Goal: Information Seeking & Learning: Learn about a topic

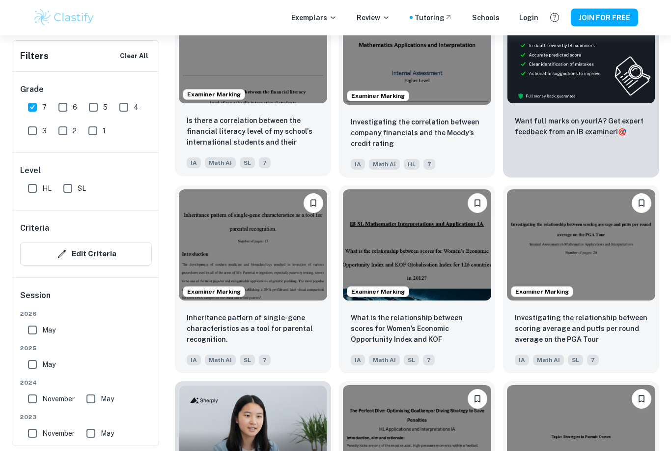
scroll to position [382, 0]
click at [260, 82] on img at bounding box center [253, 48] width 148 height 112
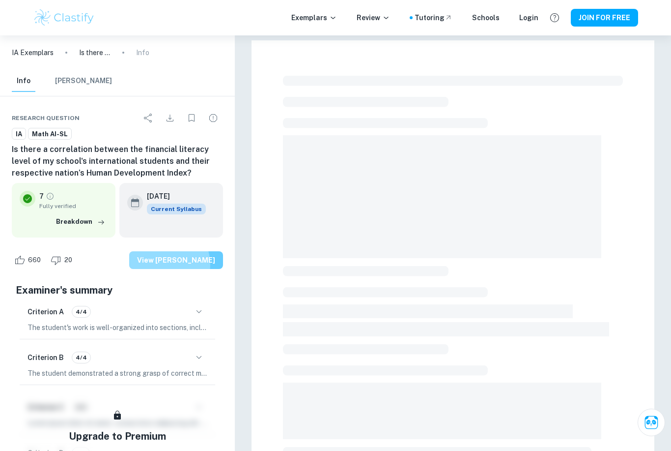
click at [180, 264] on button "View [PERSON_NAME]" at bounding box center [176, 260] width 94 height 18
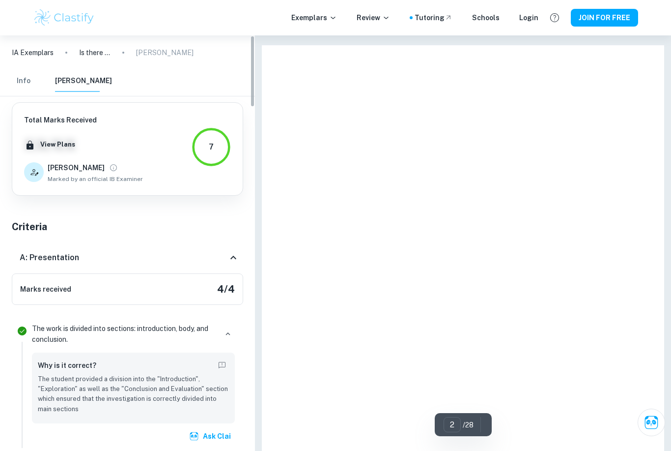
type input "1"
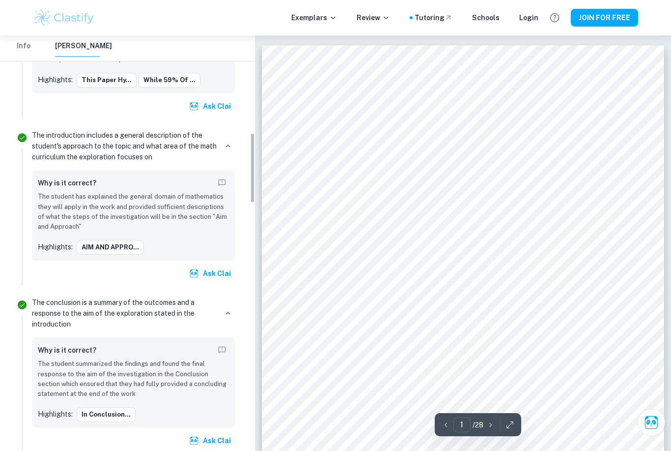
scroll to position [571, 0]
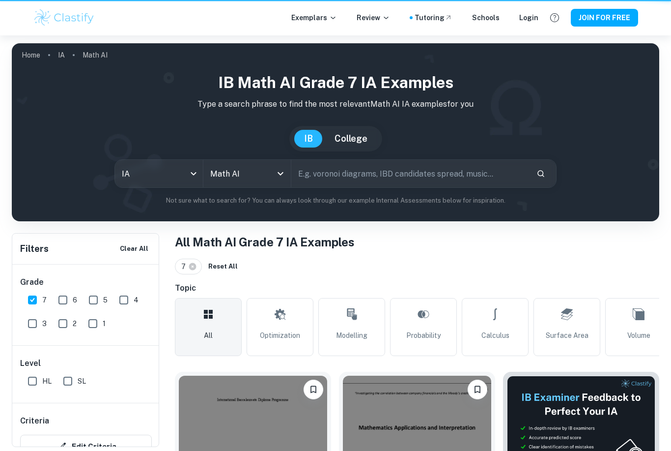
scroll to position [382, 0]
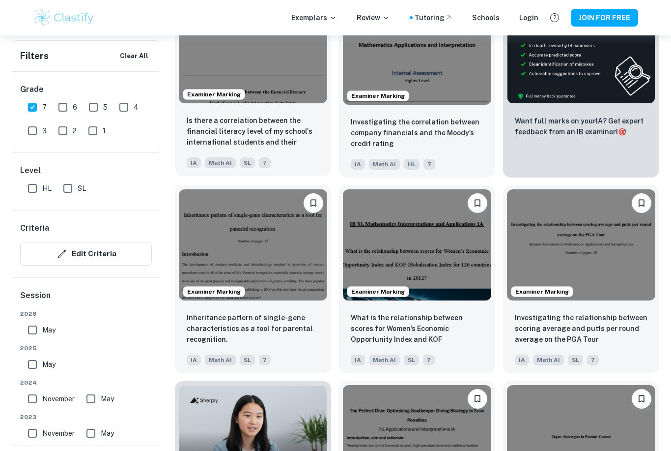
click at [229, 112] on div "Is there a correlation between the financial literacy level of my school's inte…" at bounding box center [253, 141] width 156 height 69
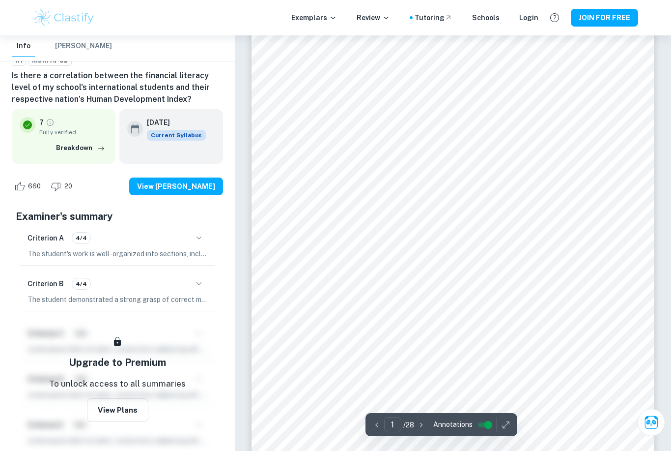
scroll to position [22, 0]
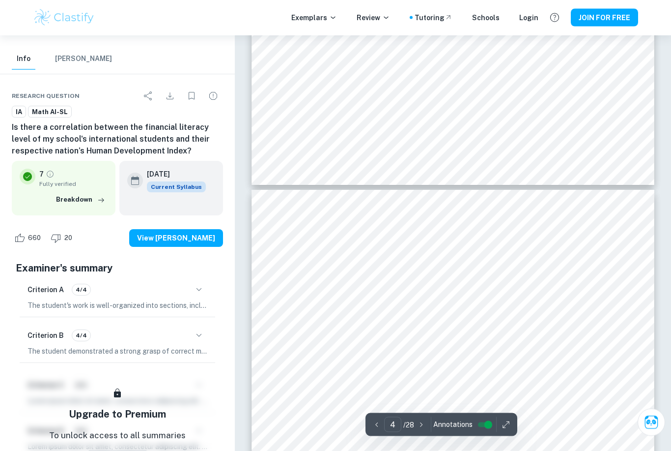
type input "3"
